Goal: Task Accomplishment & Management: Manage account settings

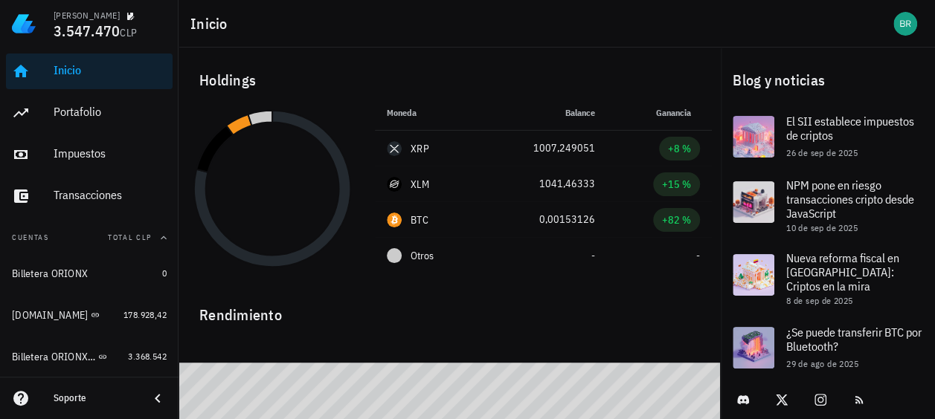
click at [521, 67] on div "Holdings" at bounding box center [449, 81] width 524 height 48
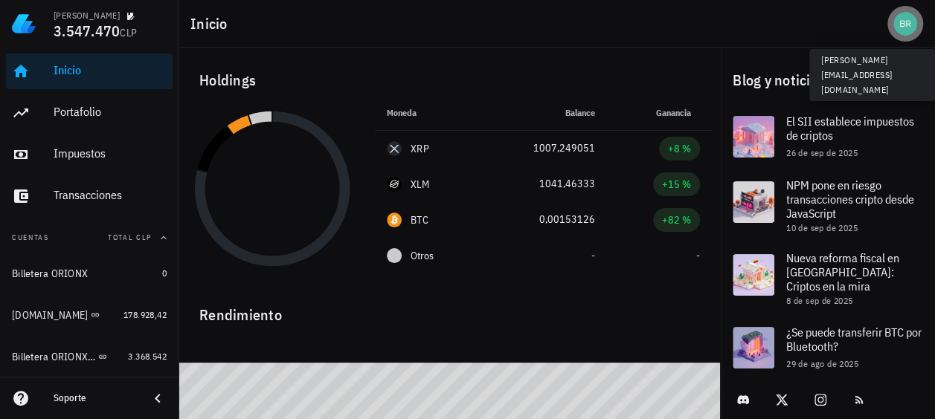
click at [907, 26] on div "avatar" at bounding box center [905, 24] width 24 height 24
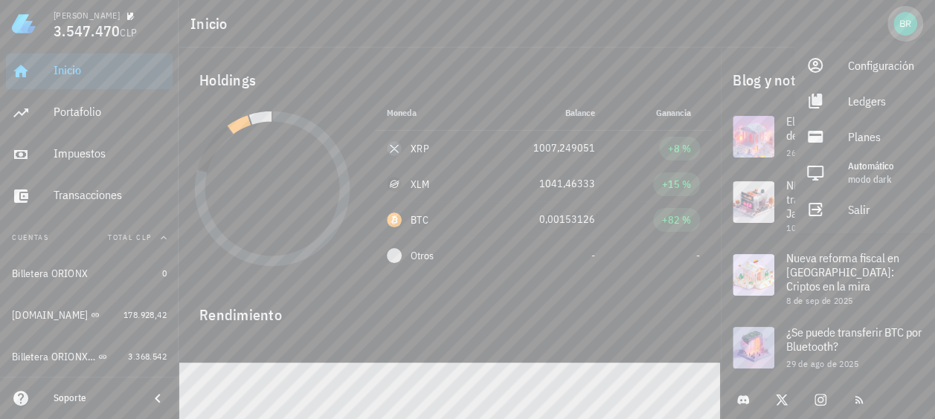
click at [907, 26] on div "avatar" at bounding box center [905, 24] width 24 height 24
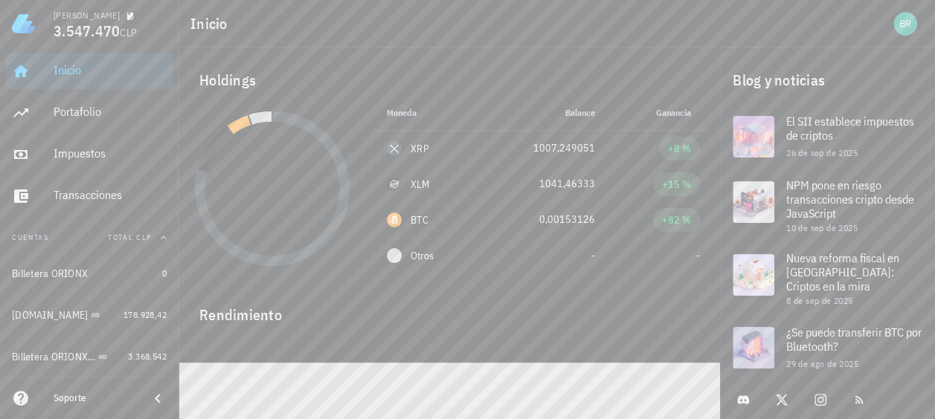
click at [911, 401] on div at bounding box center [828, 400] width 208 height 39
drag, startPoint x: 913, startPoint y: 400, endPoint x: 766, endPoint y: 39, distance: 390.3
click at [766, 39] on div "Inicio" at bounding box center [557, 24] width 756 height 48
click at [864, 84] on div "Blog y noticias" at bounding box center [828, 81] width 214 height 48
click at [915, 76] on div "Blog y noticias" at bounding box center [828, 81] width 214 height 48
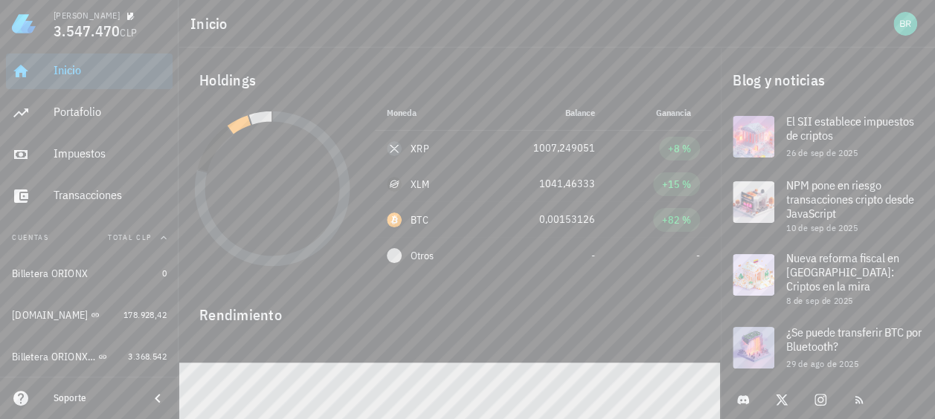
click at [923, 65] on div "Blog y noticias" at bounding box center [828, 81] width 214 height 48
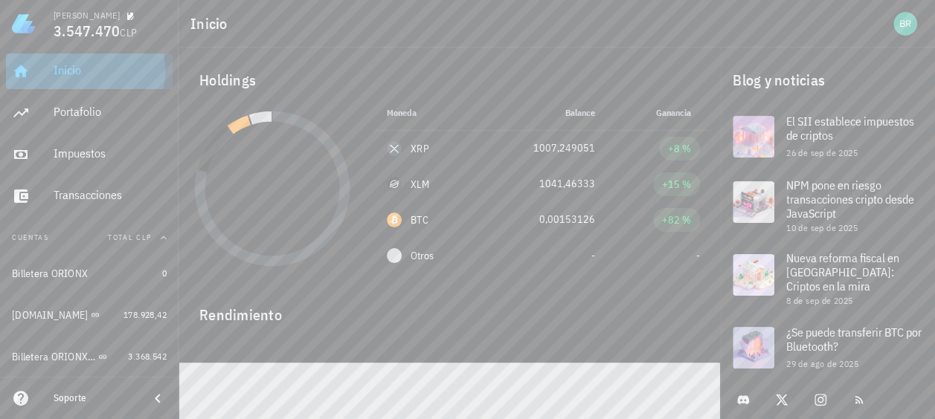
click at [91, 71] on div "Inicio" at bounding box center [110, 70] width 113 height 14
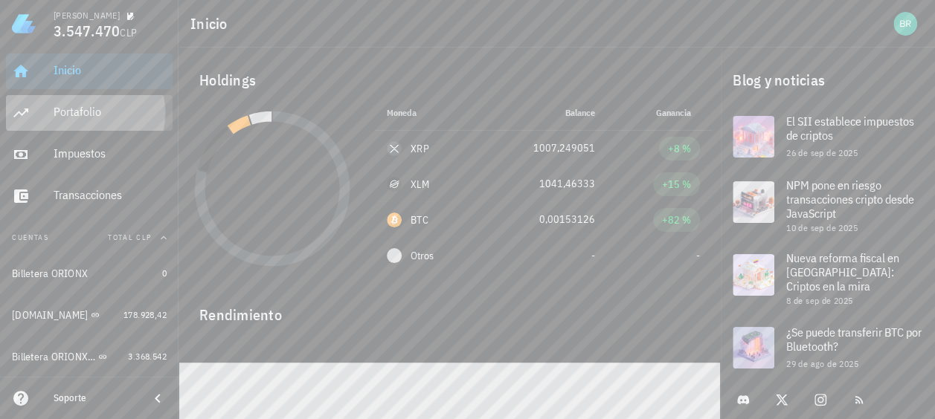
click at [65, 118] on div "Portafolio" at bounding box center [110, 112] width 113 height 14
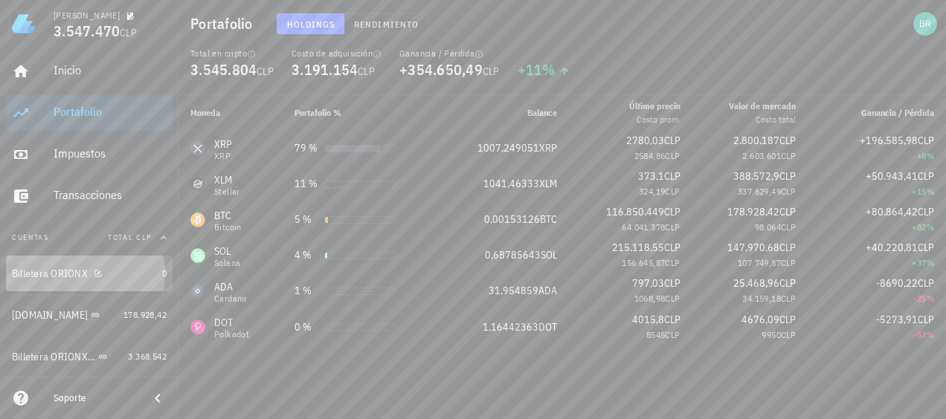
click at [43, 277] on div "Billetera ORIONX" at bounding box center [50, 274] width 76 height 13
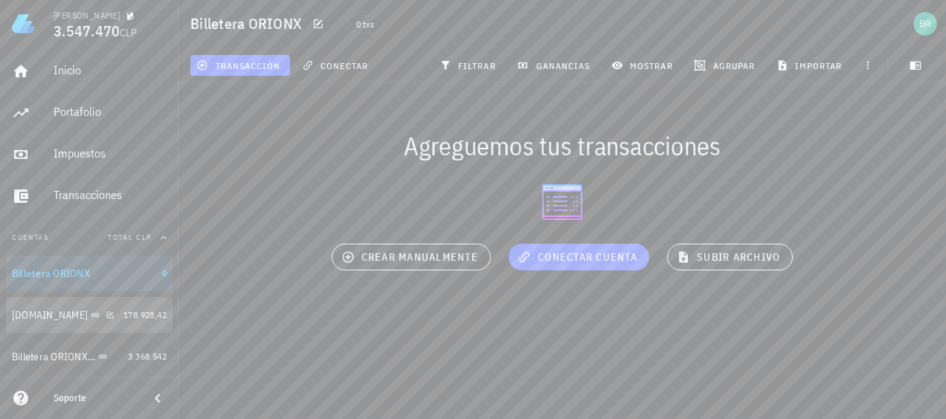
click at [36, 315] on div "Buda.com" at bounding box center [50, 315] width 76 height 13
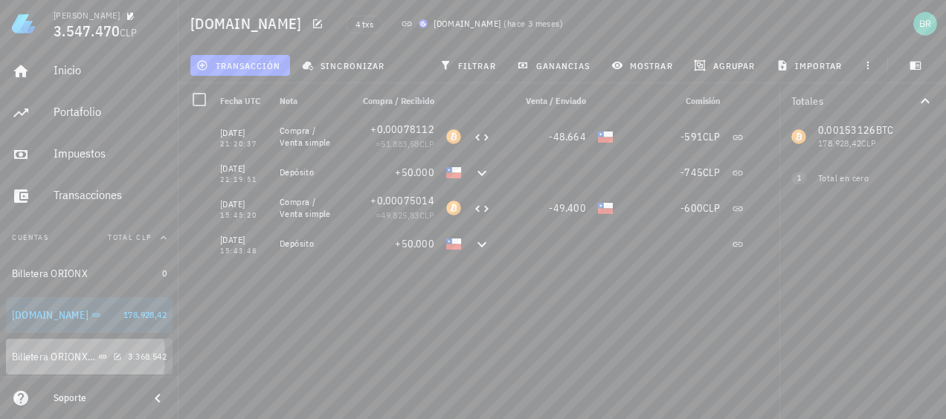
click at [33, 349] on div "Billetera ORIONX 2025" at bounding box center [67, 357] width 110 height 32
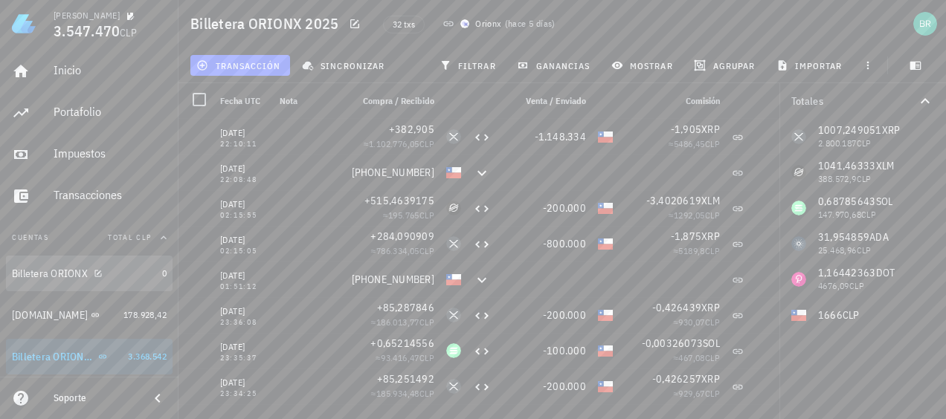
drag, startPoint x: 40, startPoint y: 277, endPoint x: 47, endPoint y: 272, distance: 8.5
click at [40, 272] on div "Billetera ORIONX" at bounding box center [50, 274] width 76 height 13
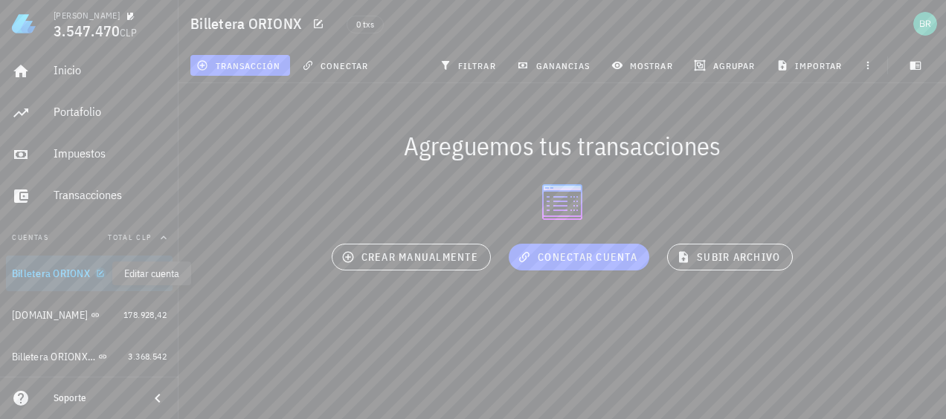
click at [100, 274] on icon "button" at bounding box center [100, 273] width 7 height 7
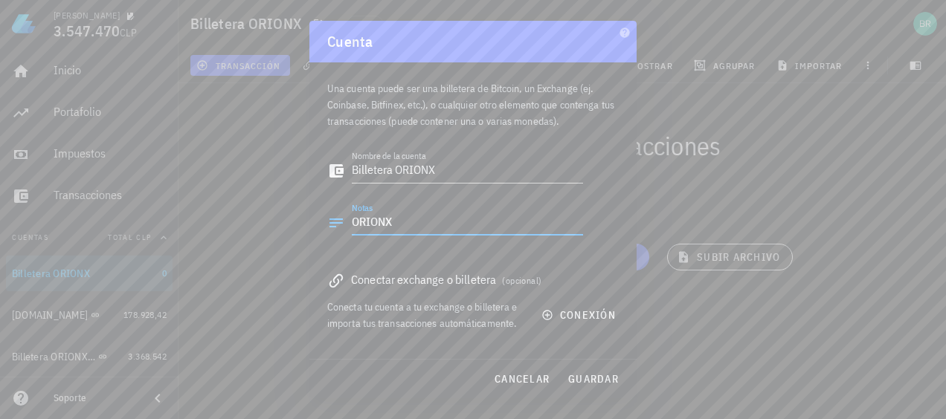
drag, startPoint x: 436, startPoint y: 214, endPoint x: 272, endPoint y: 231, distance: 164.5
click at [272, 231] on div "Bruno Silva 3.547.470 CLP Inicio Portafolio Impuestos Transacciones Cuentas Tot…" at bounding box center [473, 209] width 946 height 419
drag, startPoint x: 451, startPoint y: 170, endPoint x: 314, endPoint y: 173, distance: 136.9
click at [314, 173] on div "Una cuenta puede ser una billetera de Bitcoin, un Exchange (ej. Coinbase, Bitfi…" at bounding box center [472, 210] width 327 height 297
click at [328, 192] on div "Nombre de la cuenta El campo "nombre de la cuenta" es obligatorio" at bounding box center [455, 174] width 256 height 49
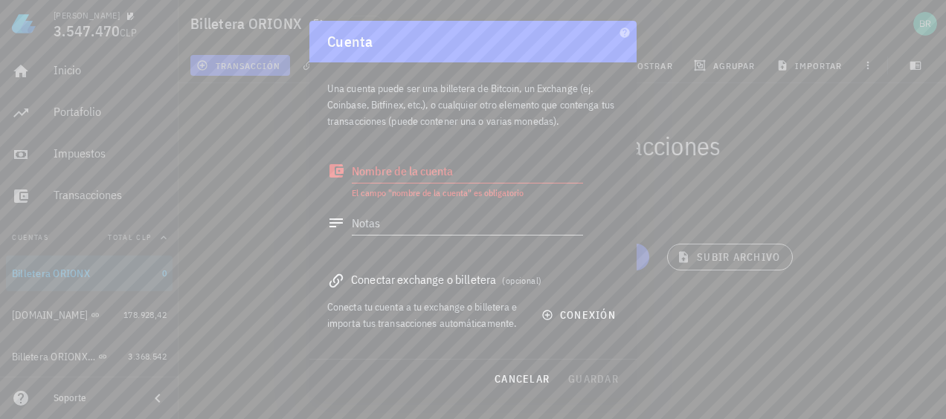
click at [536, 284] on span "(opcional)" at bounding box center [521, 280] width 39 height 11
click at [513, 377] on span "cancelar" at bounding box center [522, 379] width 56 height 13
type textarea "Billetera ORIONX"
type textarea "ORIONX"
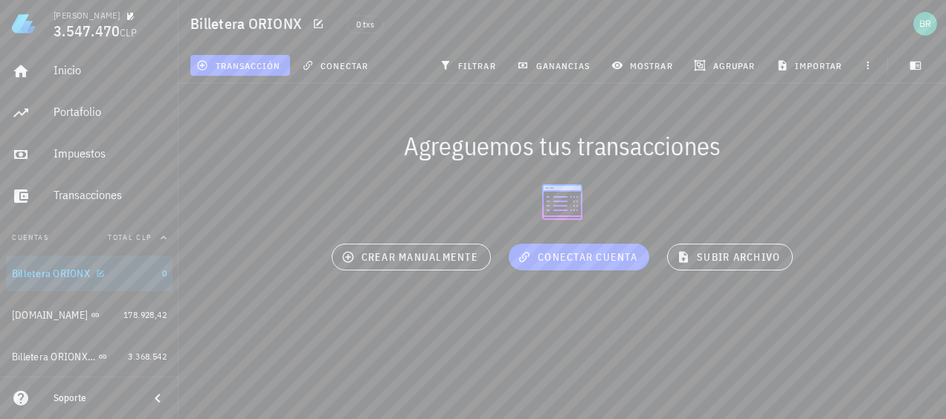
drag, startPoint x: 98, startPoint y: 280, endPoint x: 284, endPoint y: 340, distance: 195.5
click at [292, 354] on div "Bruno Silva 3.547.470 CLP Inicio Portafolio Impuestos Transacciones Cuentas Tot…" at bounding box center [473, 209] width 946 height 419
drag, startPoint x: 99, startPoint y: 271, endPoint x: 303, endPoint y: 308, distance: 207.2
click at [303, 308] on div "Agreguemos tus transacciones conectar cuenta crear manualmente subir archivo" at bounding box center [562, 205] width 785 height 262
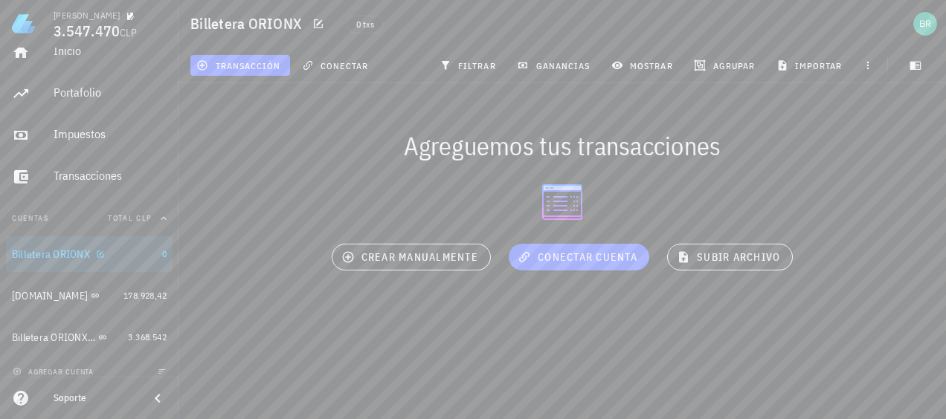
scroll to position [30, 0]
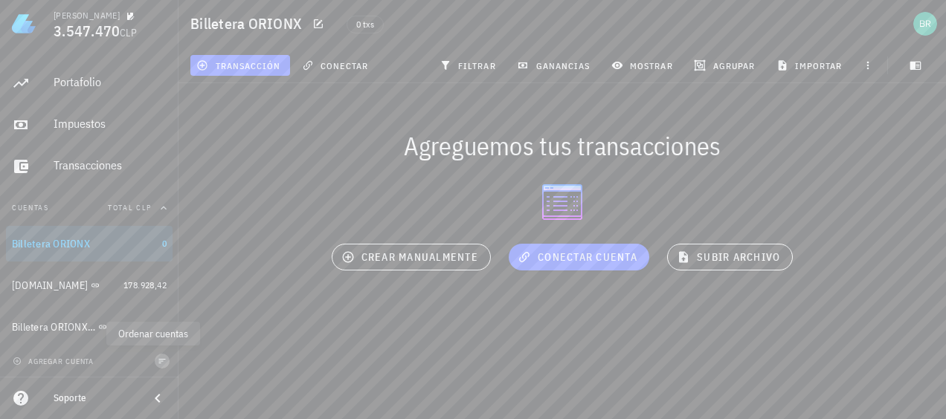
click at [158, 361] on icon "button" at bounding box center [162, 361] width 9 height 9
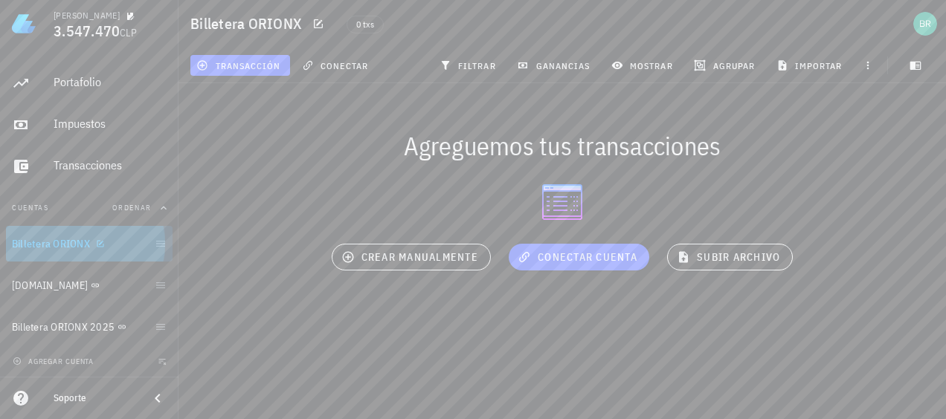
click at [156, 251] on link "Billetera ORIONX" at bounding box center [89, 244] width 167 height 36
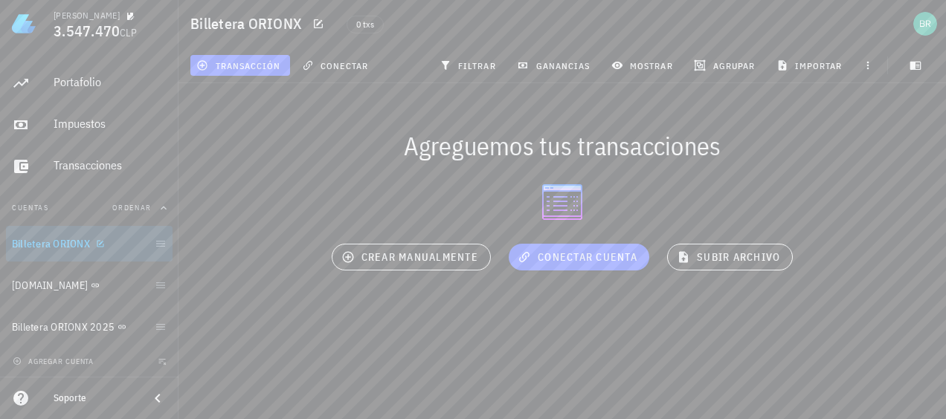
click at [94, 248] on div at bounding box center [97, 243] width 15 height 13
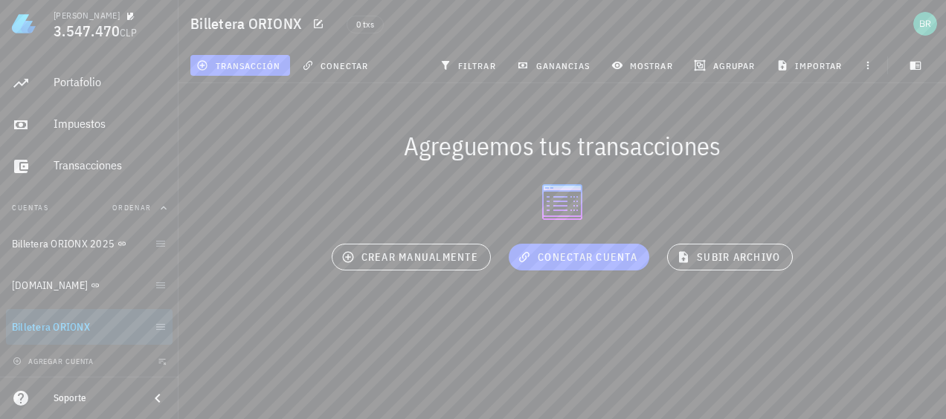
click at [195, 277] on div "Agreguemos tus transacciones conectar cuenta crear manualmente subir archivo" at bounding box center [562, 205] width 785 height 262
click at [159, 363] on icon "button" at bounding box center [162, 362] width 7 height 6
click at [205, 321] on div "Agreguemos tus transacciones conectar cuenta crear manualmente subir archivo" at bounding box center [562, 205] width 785 height 262
